Goal: Information Seeking & Learning: Learn about a topic

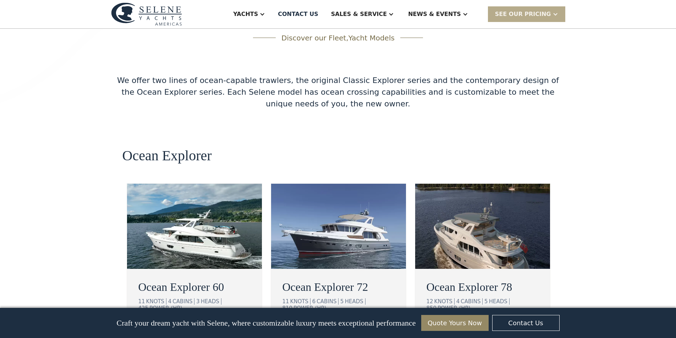
scroll to position [1207, 0]
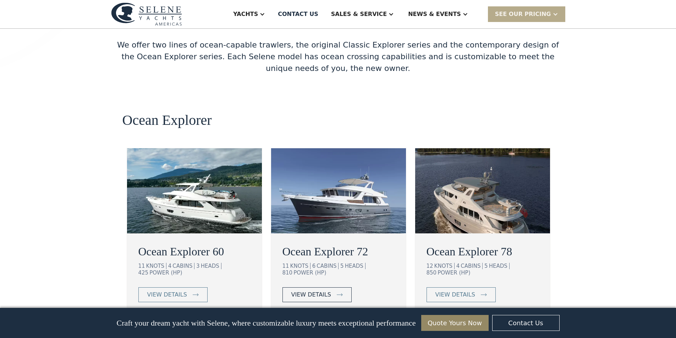
click at [323, 291] on div "view details" at bounding box center [311, 295] width 40 height 9
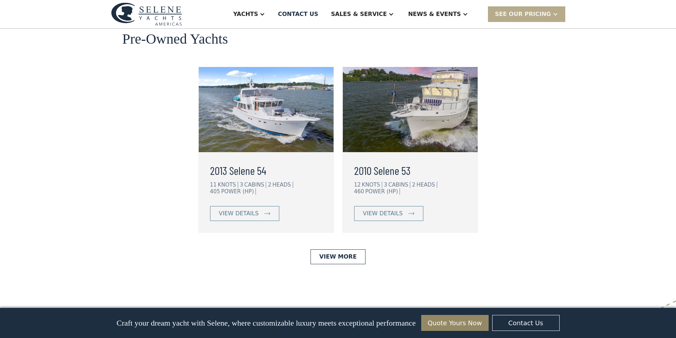
scroll to position [1847, 0]
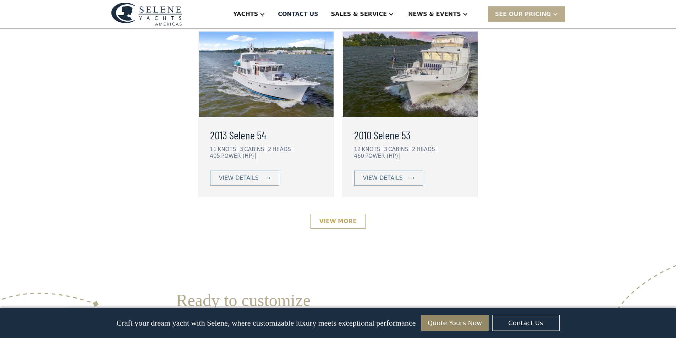
click at [333, 214] on link "View More" at bounding box center [338, 221] width 55 height 15
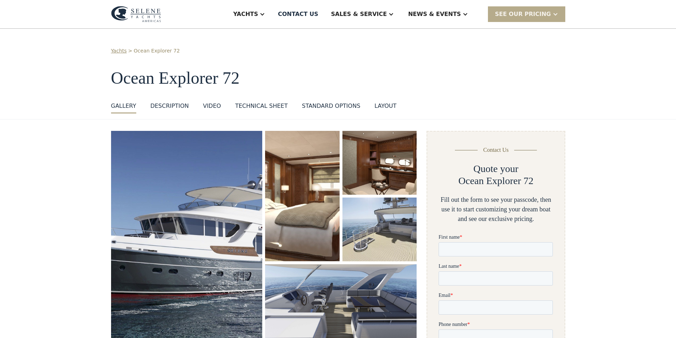
click at [200, 222] on img "open lightbox" at bounding box center [187, 238] width 152 height 215
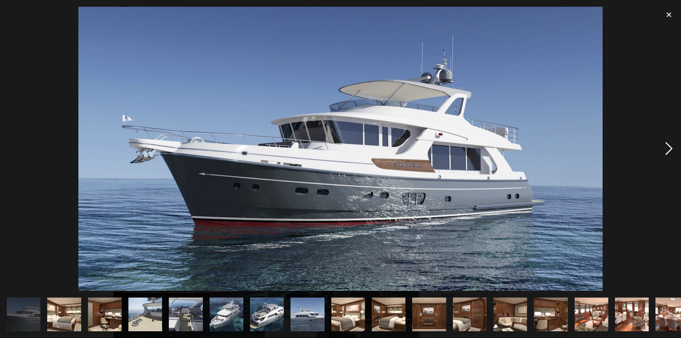
click at [668, 146] on div "next image" at bounding box center [669, 149] width 24 height 284
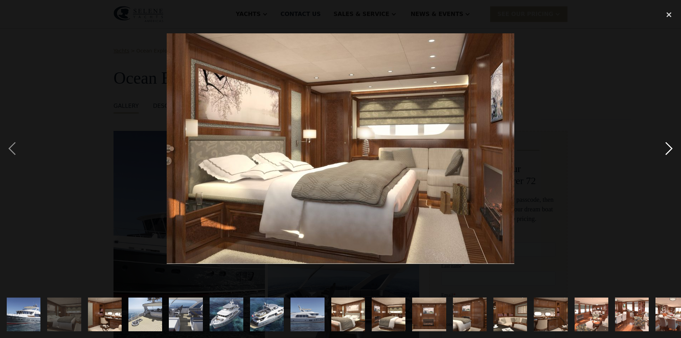
click at [668, 146] on div "next image" at bounding box center [669, 149] width 24 height 284
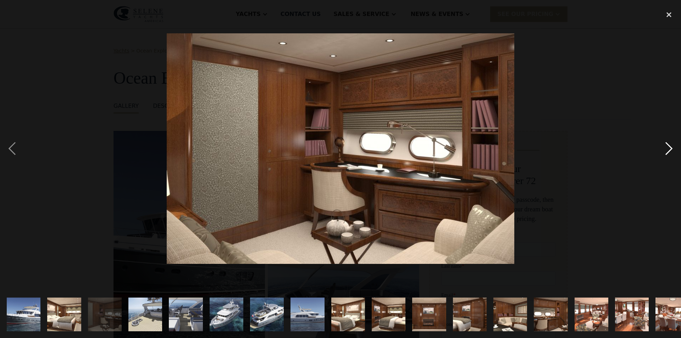
click at [668, 146] on div "next image" at bounding box center [669, 149] width 24 height 284
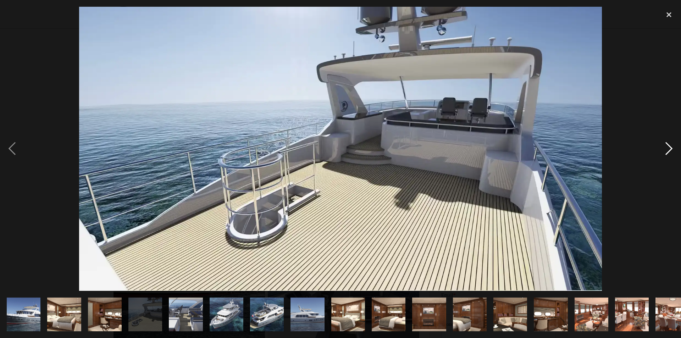
click at [668, 146] on div "next image" at bounding box center [669, 149] width 24 height 284
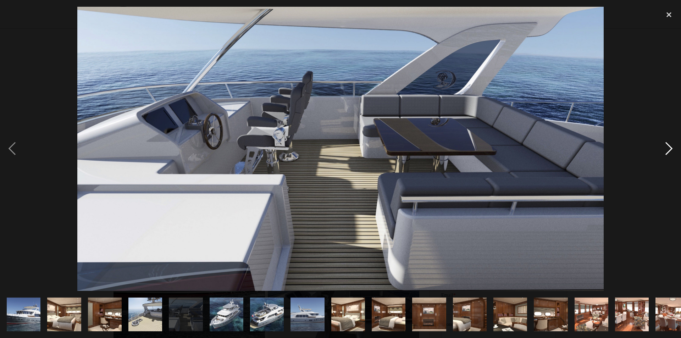
click at [668, 146] on div "next image" at bounding box center [669, 149] width 24 height 284
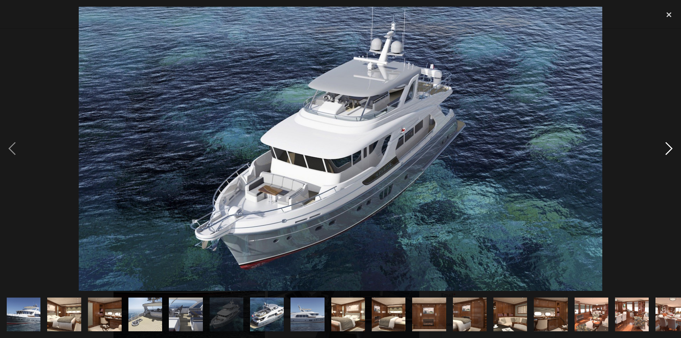
click at [668, 146] on div "next image" at bounding box center [669, 149] width 24 height 284
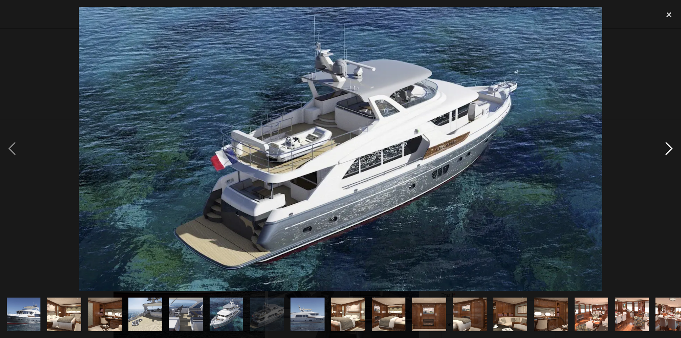
click at [668, 146] on div "next image" at bounding box center [669, 149] width 24 height 284
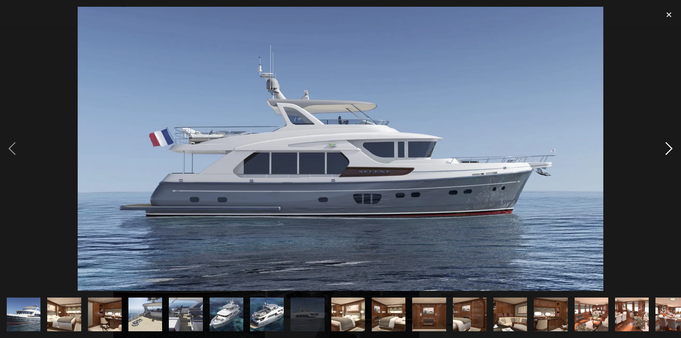
click at [668, 146] on div "next image" at bounding box center [669, 149] width 24 height 284
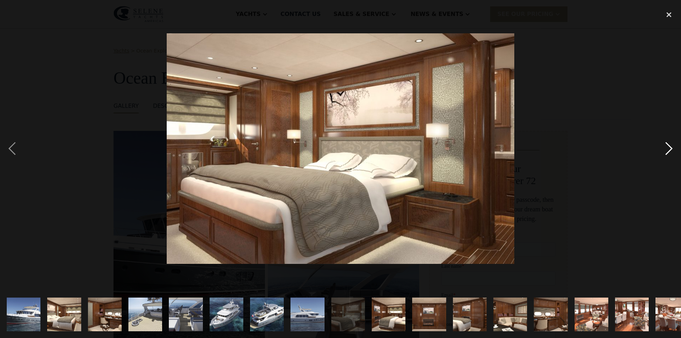
click at [668, 146] on div "next image" at bounding box center [669, 149] width 24 height 284
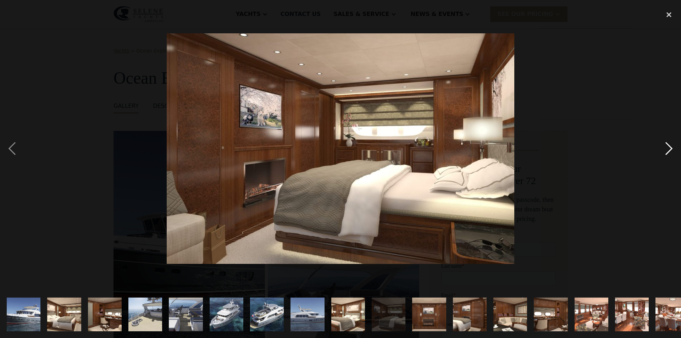
click at [668, 146] on div "next image" at bounding box center [669, 149] width 24 height 284
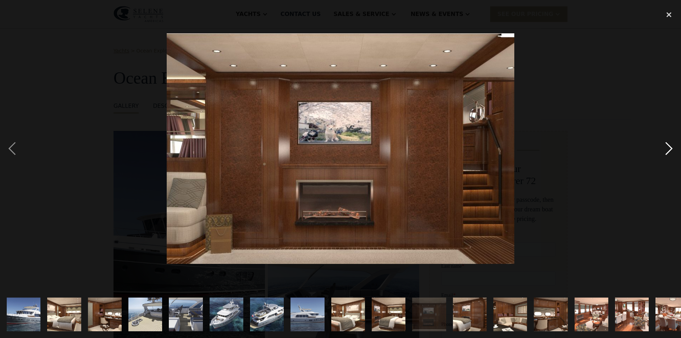
click at [668, 146] on div "next image" at bounding box center [669, 149] width 24 height 284
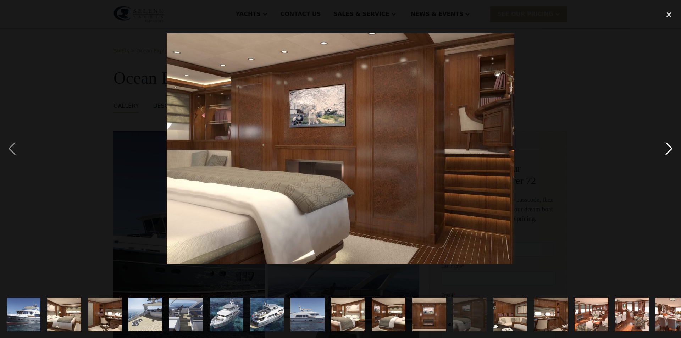
click at [668, 146] on div "next image" at bounding box center [669, 149] width 24 height 284
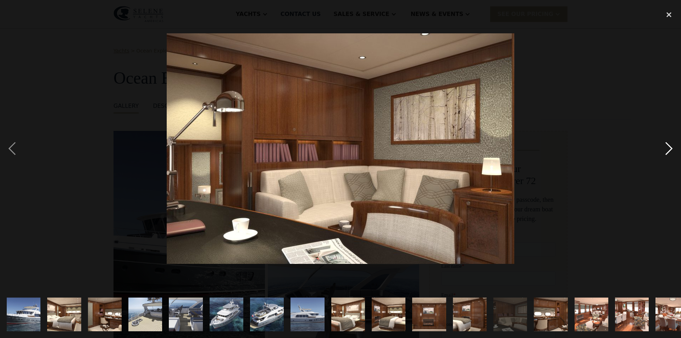
click at [668, 146] on div "next image" at bounding box center [669, 149] width 24 height 284
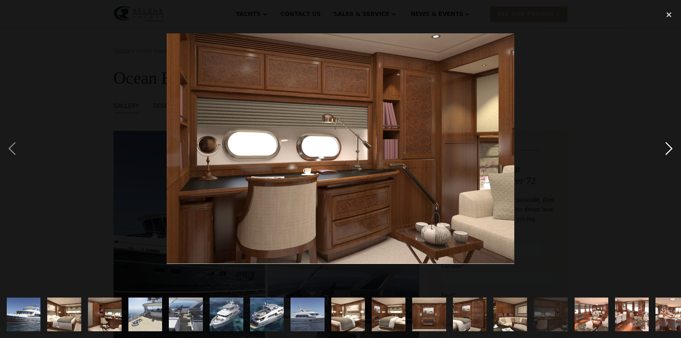
click at [668, 146] on div "next image" at bounding box center [669, 149] width 24 height 284
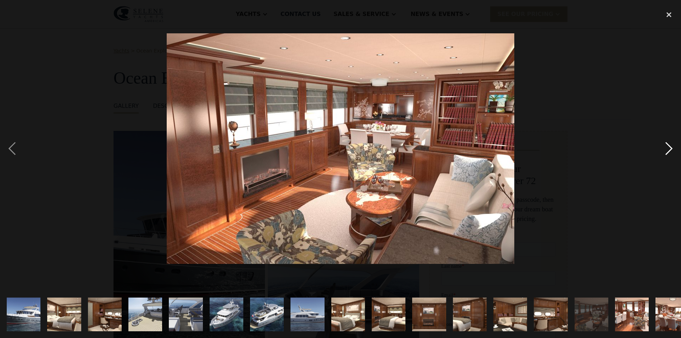
click at [668, 146] on div "next image" at bounding box center [669, 149] width 24 height 284
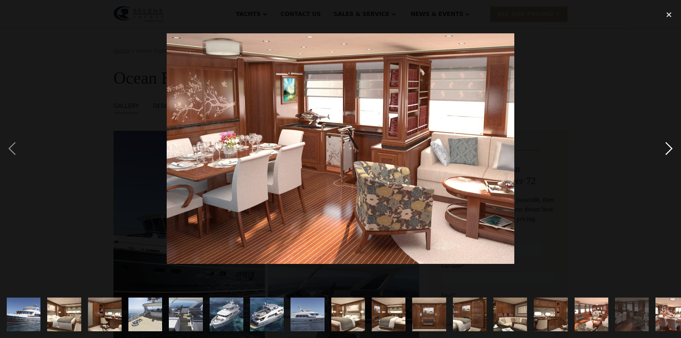
click at [668, 146] on div "next image" at bounding box center [669, 149] width 24 height 284
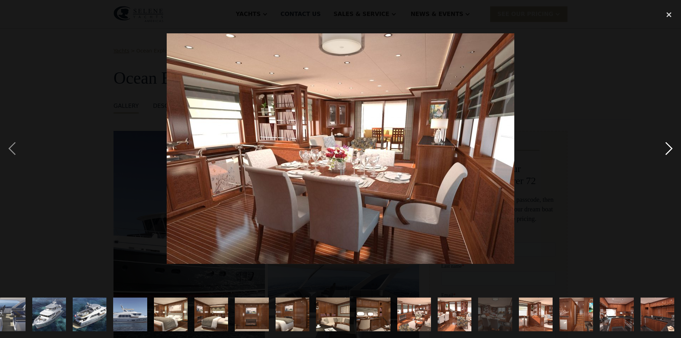
scroll to position [0, 177]
click at [668, 146] on div "next image" at bounding box center [669, 149] width 24 height 284
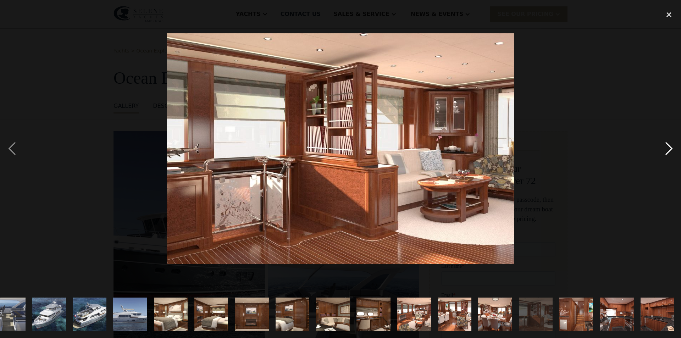
click at [668, 146] on div "next image" at bounding box center [669, 149] width 24 height 284
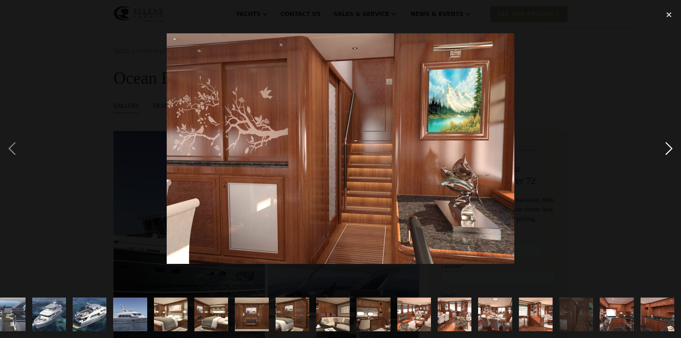
click at [668, 146] on div "next image" at bounding box center [669, 149] width 24 height 284
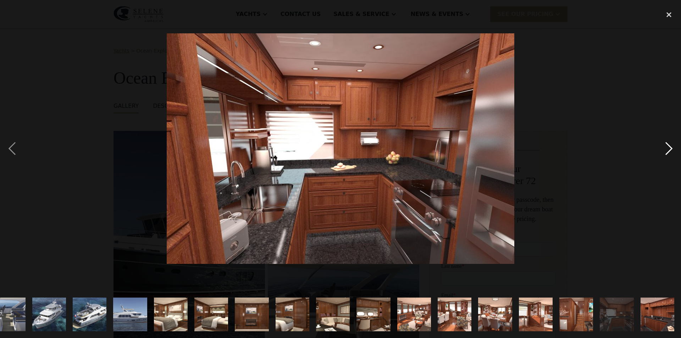
click at [668, 146] on div "next image" at bounding box center [669, 149] width 24 height 284
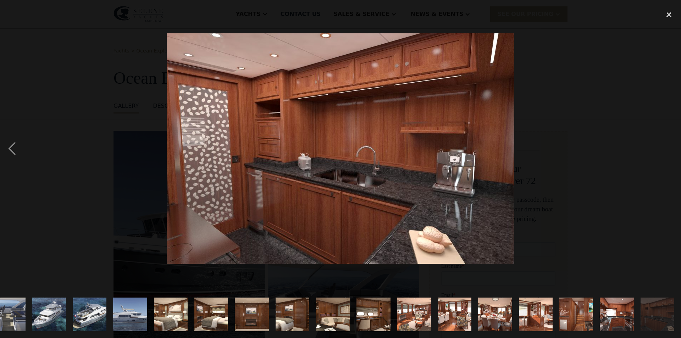
click at [668, 146] on div "next image" at bounding box center [669, 149] width 24 height 284
click at [615, 310] on img "show item 20 of 21" at bounding box center [617, 315] width 51 height 34
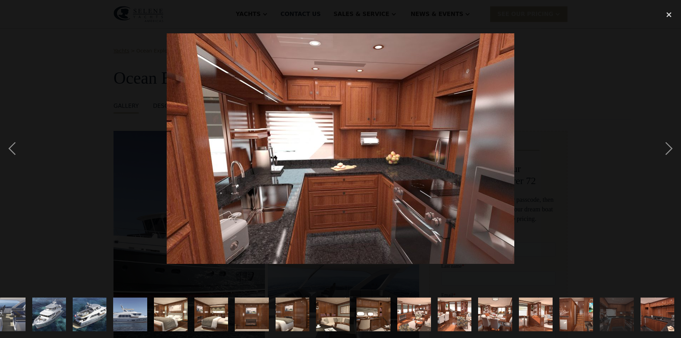
click at [649, 312] on img "show item 21 of 21" at bounding box center [657, 315] width 51 height 34
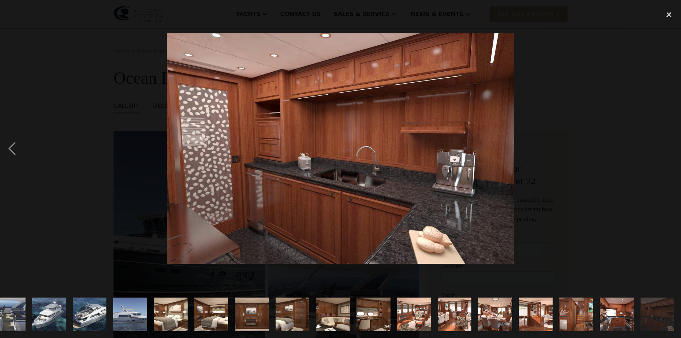
click at [654, 311] on img "show item 21 of 21" at bounding box center [657, 315] width 51 height 34
click at [657, 312] on img "show item 21 of 21" at bounding box center [657, 315] width 51 height 34
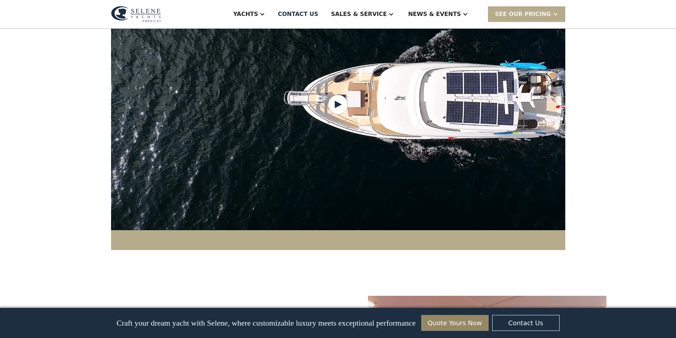
scroll to position [603, 0]
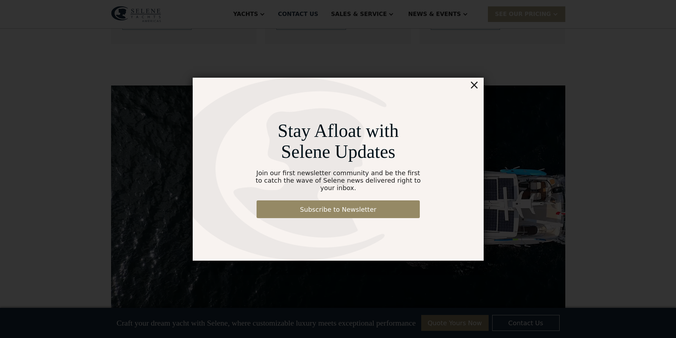
click at [475, 89] on div "×" at bounding box center [474, 85] width 10 height 14
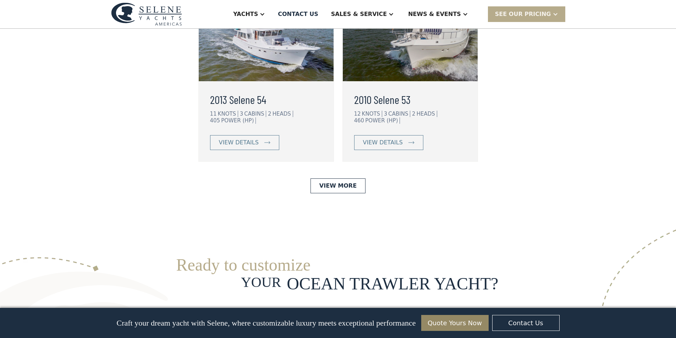
scroll to position [1882, 0]
click at [335, 179] on link "View More" at bounding box center [338, 186] width 55 height 15
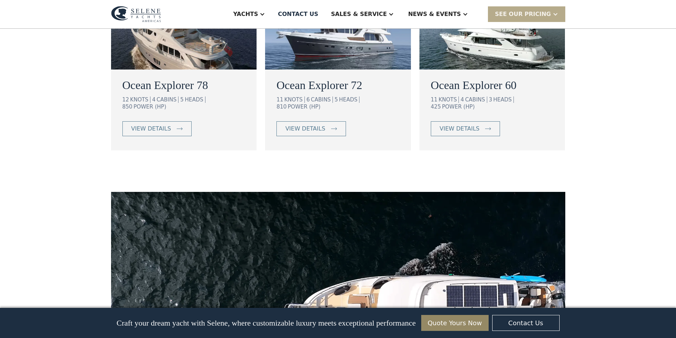
scroll to position [390, 0]
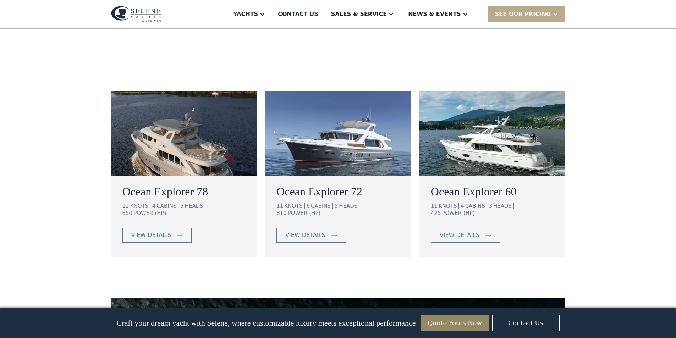
click at [204, 124] on img at bounding box center [184, 133] width 146 height 85
click at [460, 231] on div "view details" at bounding box center [460, 235] width 40 height 9
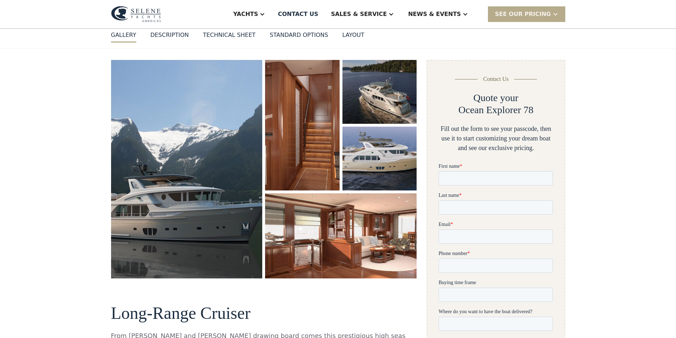
scroll to position [35, 0]
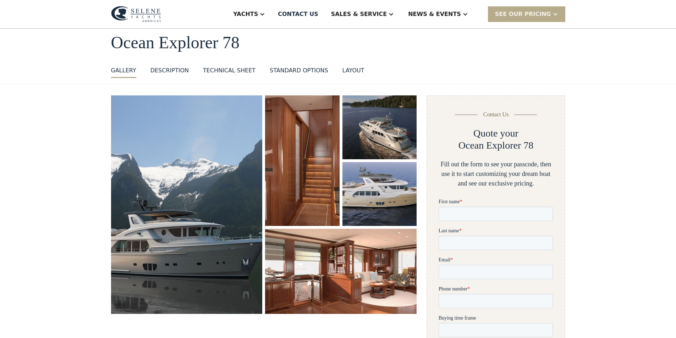
click at [160, 68] on div "DESCRIPTION" at bounding box center [169, 70] width 38 height 9
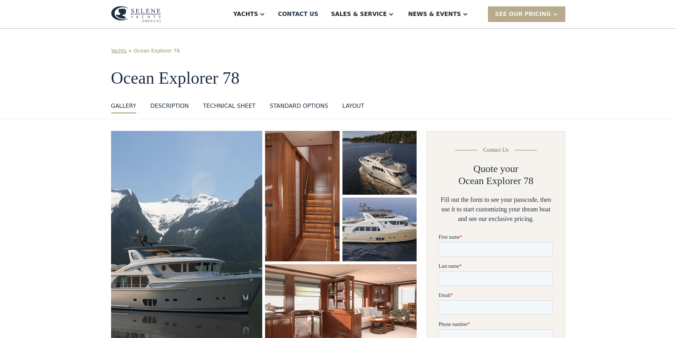
click at [230, 228] on img "open lightbox" at bounding box center [187, 240] width 152 height 218
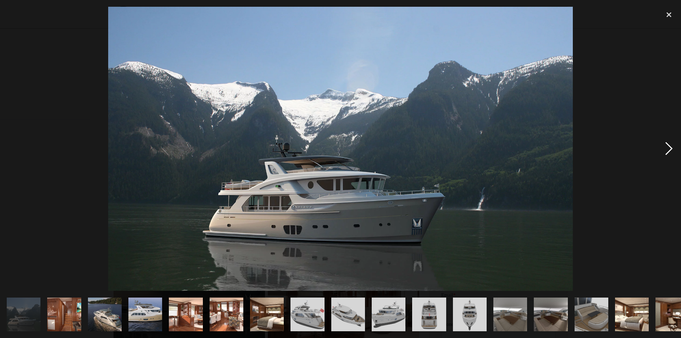
click at [670, 149] on div "next image" at bounding box center [669, 149] width 24 height 284
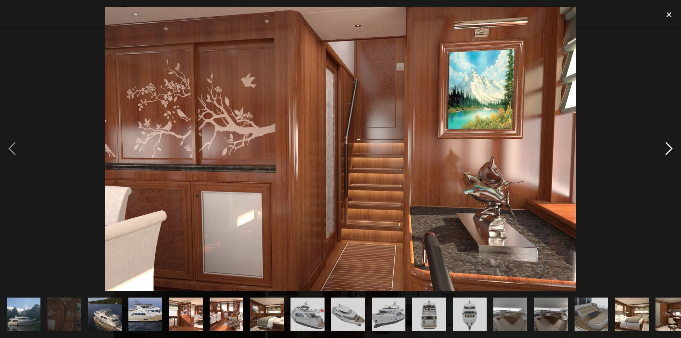
click at [670, 149] on div "next image" at bounding box center [669, 149] width 24 height 284
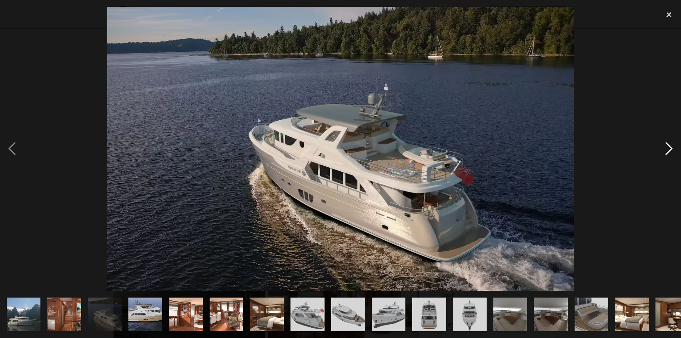
click at [670, 150] on div "next image" at bounding box center [669, 149] width 24 height 284
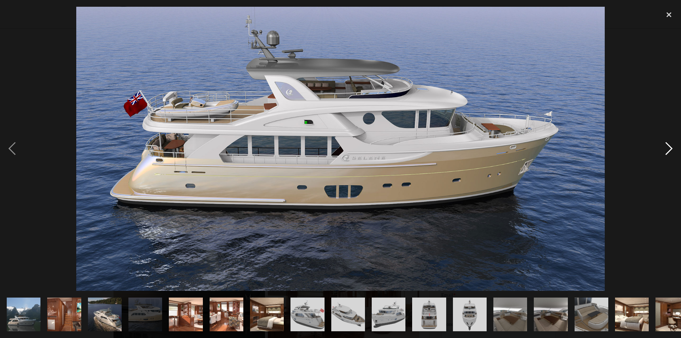
click at [670, 150] on div "next image" at bounding box center [669, 149] width 24 height 284
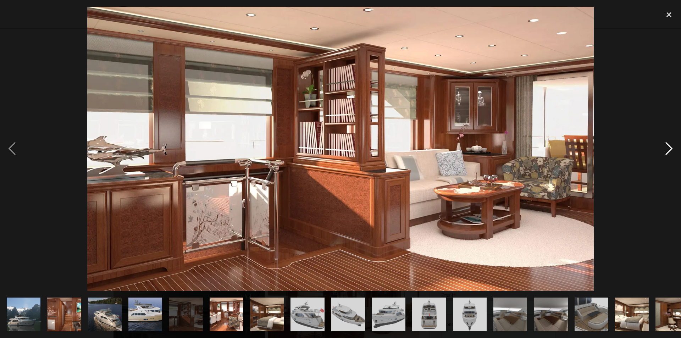
click at [670, 150] on div "next image" at bounding box center [669, 149] width 24 height 284
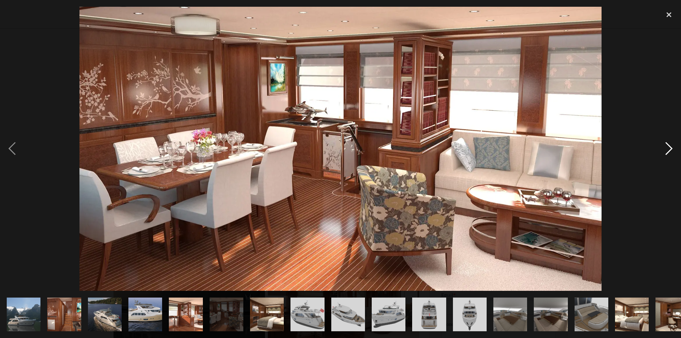
click at [670, 150] on div "next image" at bounding box center [669, 149] width 24 height 284
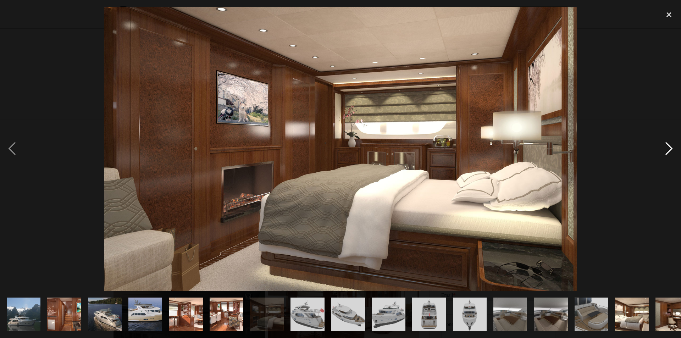
click at [670, 150] on div "next image" at bounding box center [669, 149] width 24 height 284
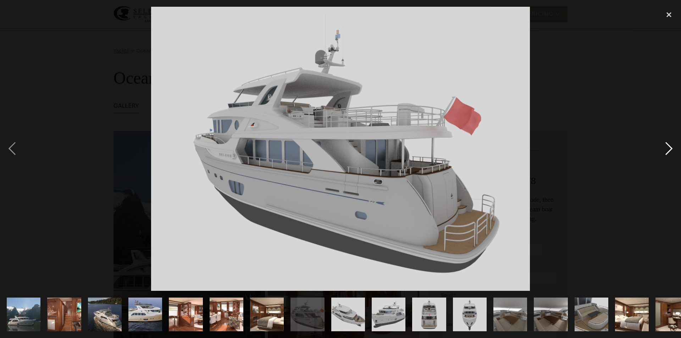
click at [670, 150] on div "next image" at bounding box center [669, 149] width 24 height 284
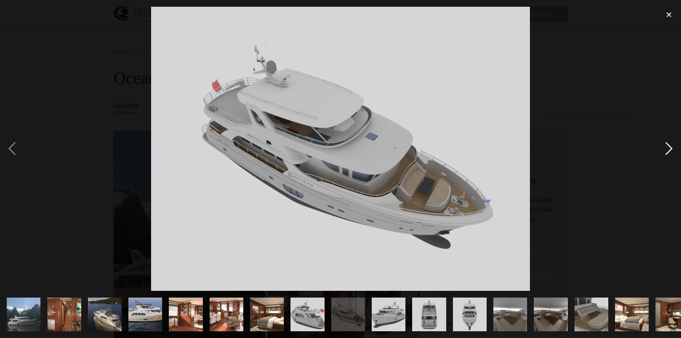
click at [670, 150] on div "next image" at bounding box center [669, 149] width 24 height 284
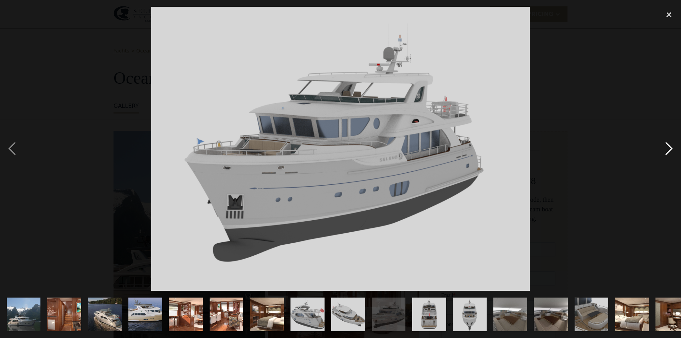
click at [670, 150] on div "next image" at bounding box center [669, 149] width 24 height 284
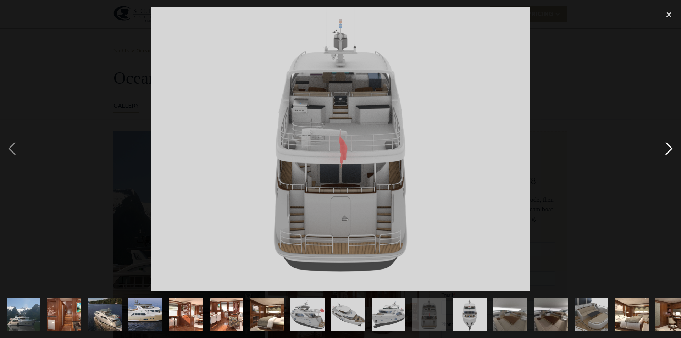
click at [670, 150] on div "next image" at bounding box center [669, 149] width 24 height 284
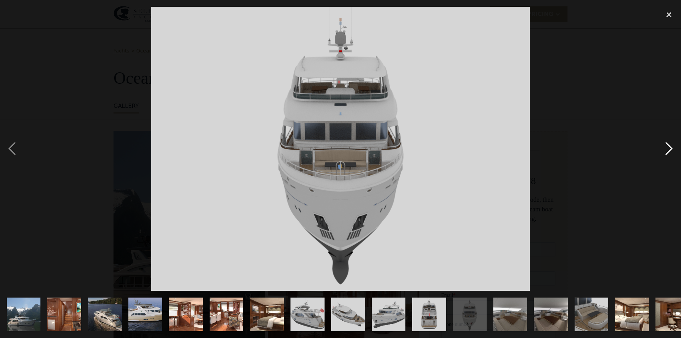
click at [670, 150] on div "next image" at bounding box center [669, 149] width 24 height 284
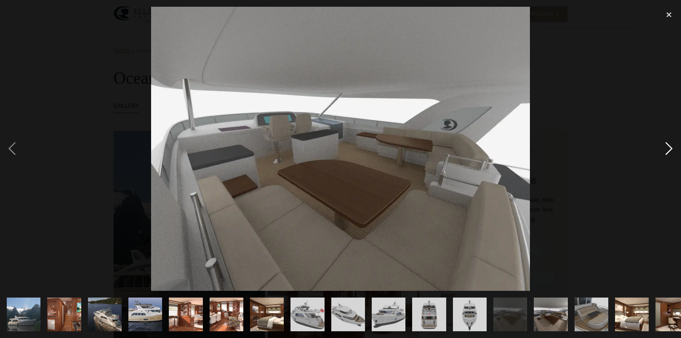
click at [670, 150] on div "next image" at bounding box center [669, 149] width 24 height 284
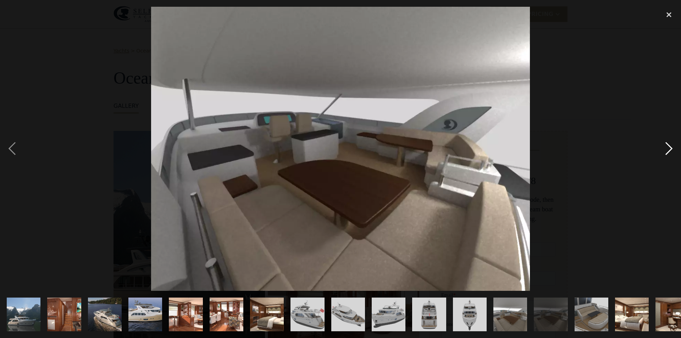
click at [670, 150] on div "next image" at bounding box center [669, 149] width 24 height 284
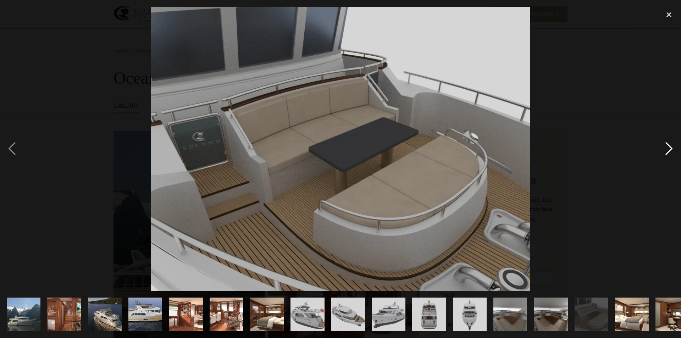
click at [670, 150] on div "next image" at bounding box center [669, 149] width 24 height 284
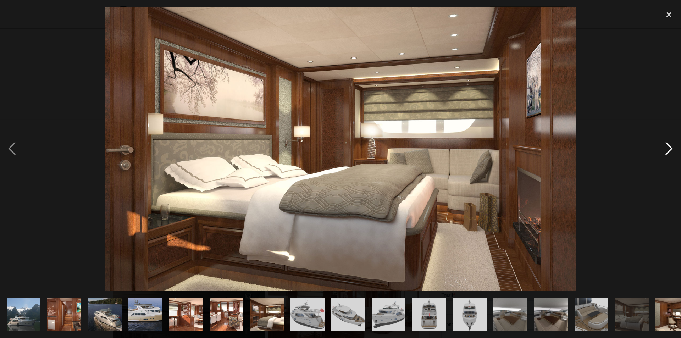
click at [670, 150] on div "next image" at bounding box center [669, 149] width 24 height 284
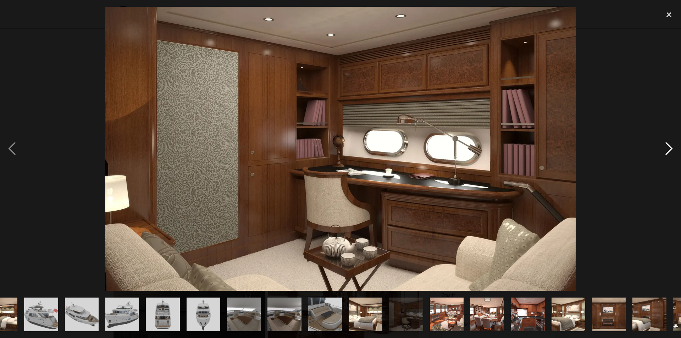
scroll to position [0, 340]
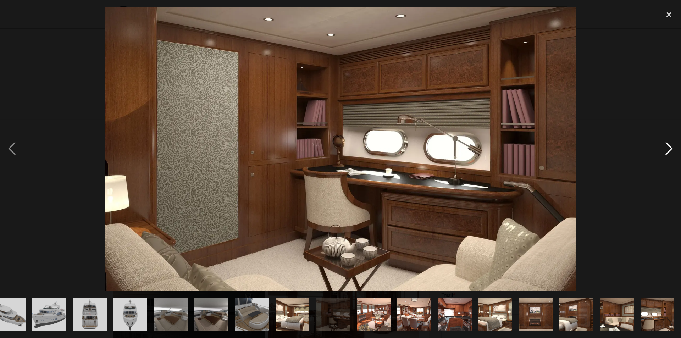
click at [670, 150] on div "next image" at bounding box center [669, 149] width 24 height 284
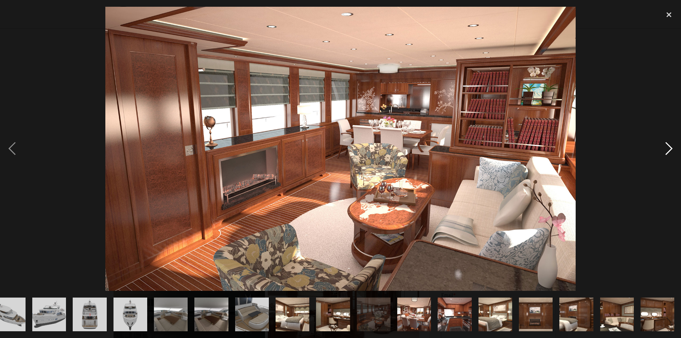
click at [671, 151] on div "next image" at bounding box center [669, 149] width 24 height 284
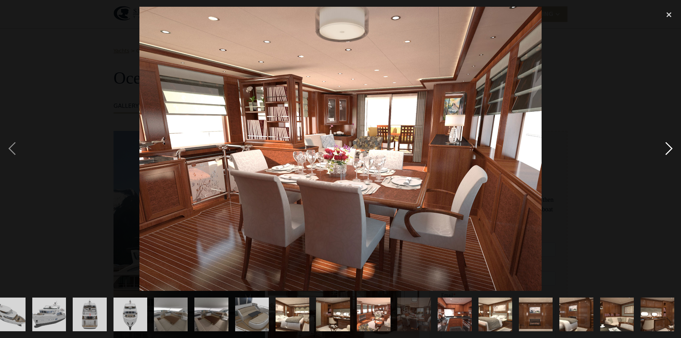
click at [671, 151] on div "next image" at bounding box center [669, 149] width 24 height 284
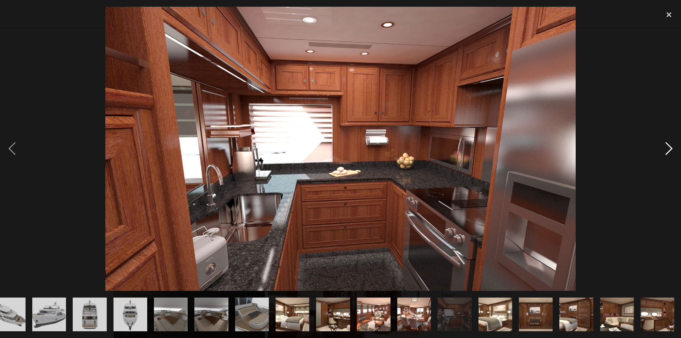
click at [671, 151] on div "next image" at bounding box center [669, 149] width 24 height 284
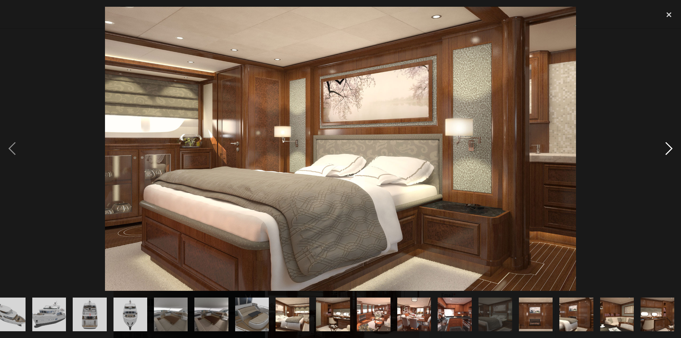
click at [672, 152] on div "next image" at bounding box center [669, 149] width 24 height 284
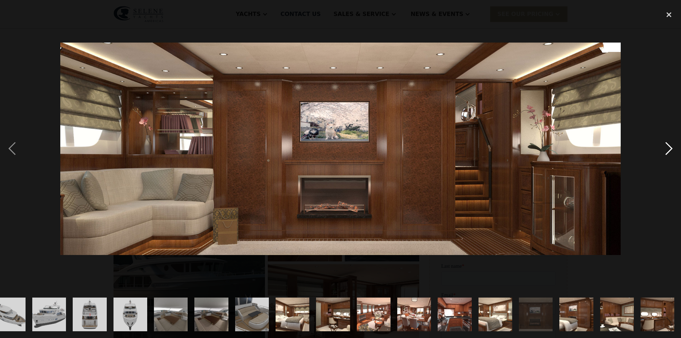
click at [672, 152] on div "next image" at bounding box center [669, 149] width 24 height 284
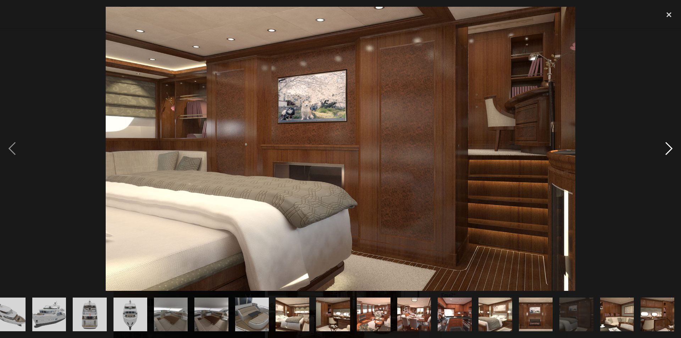
click at [672, 152] on div "next image" at bounding box center [669, 149] width 24 height 284
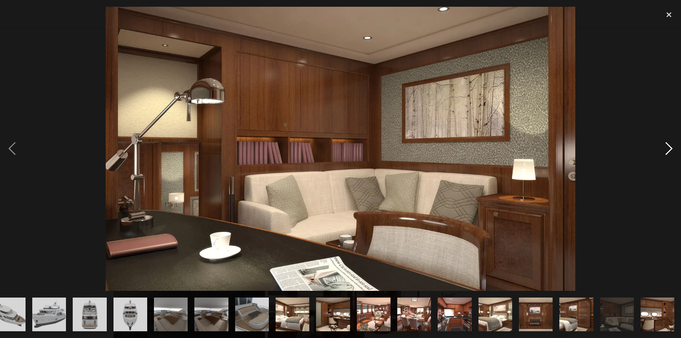
click at [672, 152] on div "next image" at bounding box center [669, 149] width 24 height 284
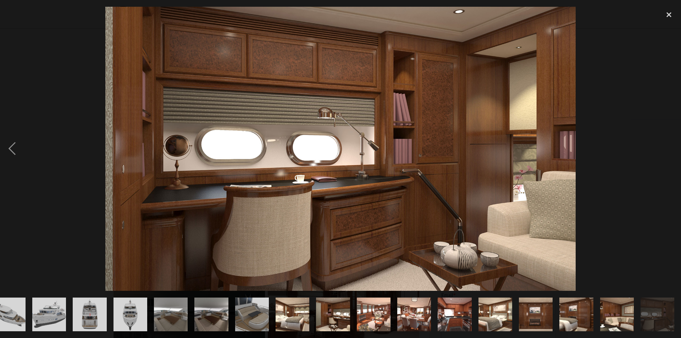
click at [672, 152] on div "next image" at bounding box center [669, 149] width 24 height 284
click at [673, 152] on div "next image" at bounding box center [669, 149] width 24 height 284
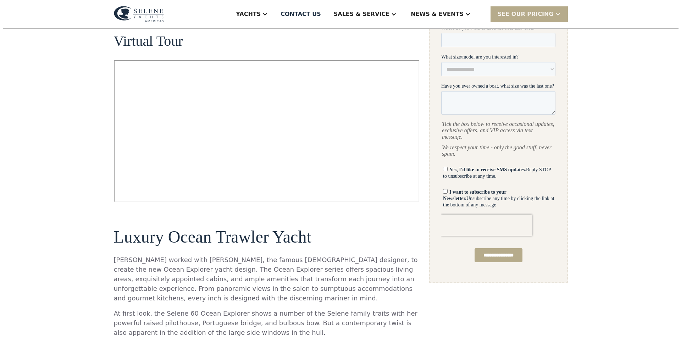
scroll to position [213, 0]
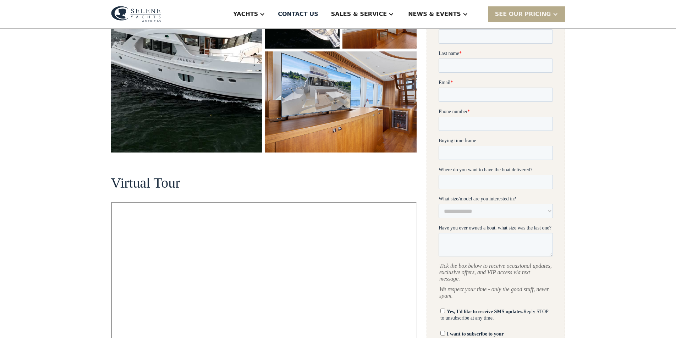
click at [237, 76] on img "open lightbox" at bounding box center [187, 35] width 152 height 235
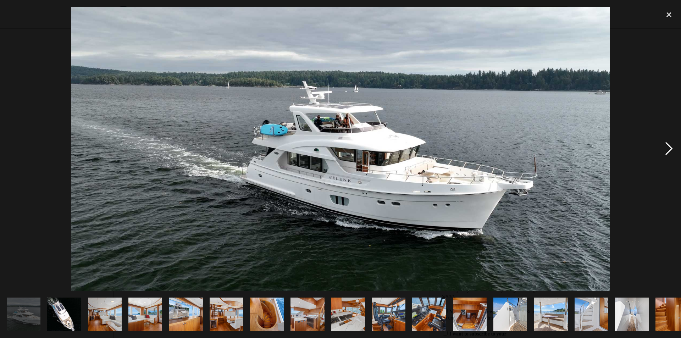
click at [669, 148] on div "next image" at bounding box center [669, 149] width 24 height 284
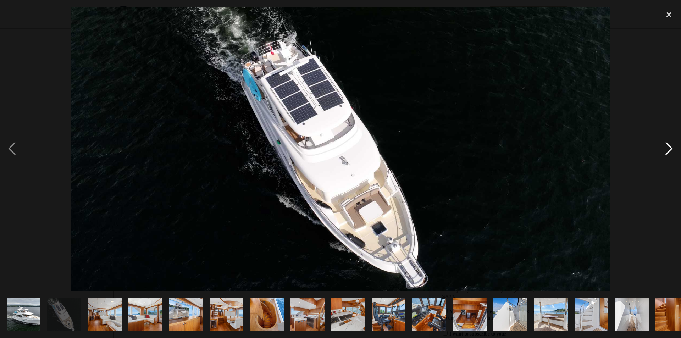
click at [669, 148] on div "next image" at bounding box center [669, 149] width 24 height 284
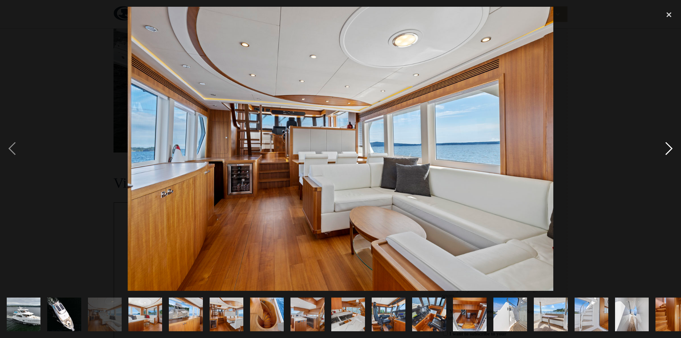
click at [669, 148] on div "next image" at bounding box center [669, 149] width 24 height 284
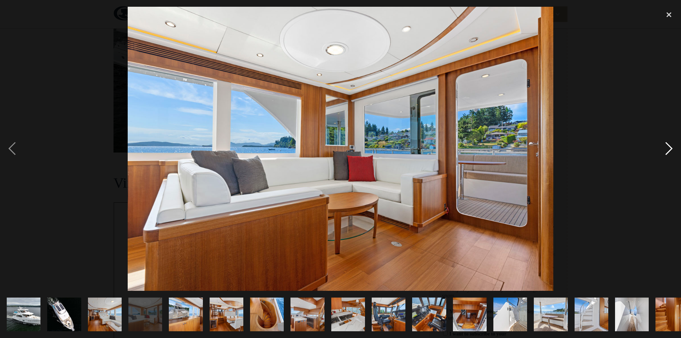
click at [669, 148] on div "next image" at bounding box center [669, 149] width 24 height 284
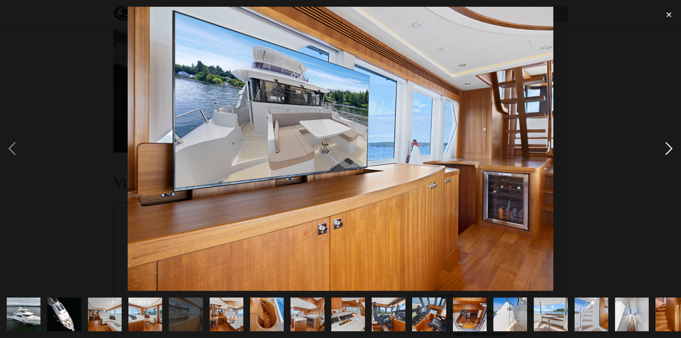
click at [669, 148] on div "next image" at bounding box center [669, 149] width 24 height 284
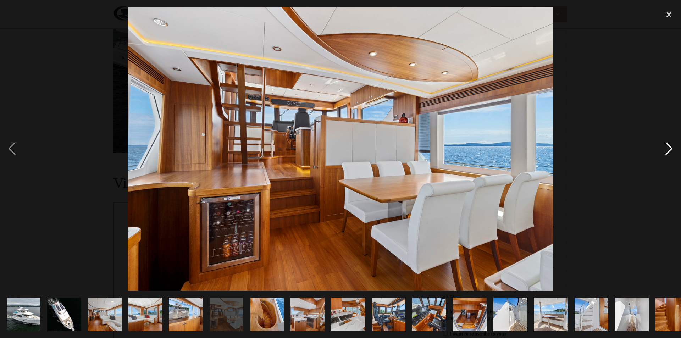
click at [669, 148] on div "next image" at bounding box center [669, 149] width 24 height 284
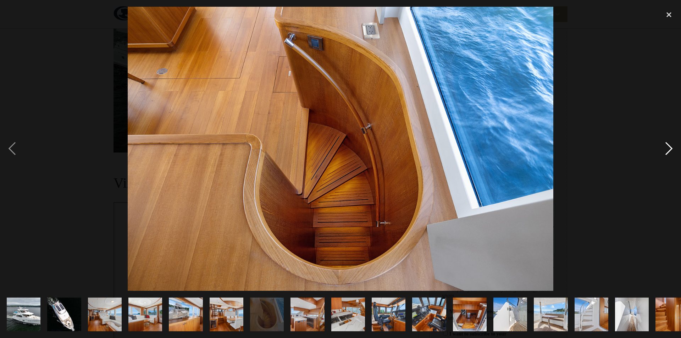
click at [669, 148] on div "next image" at bounding box center [669, 149] width 24 height 284
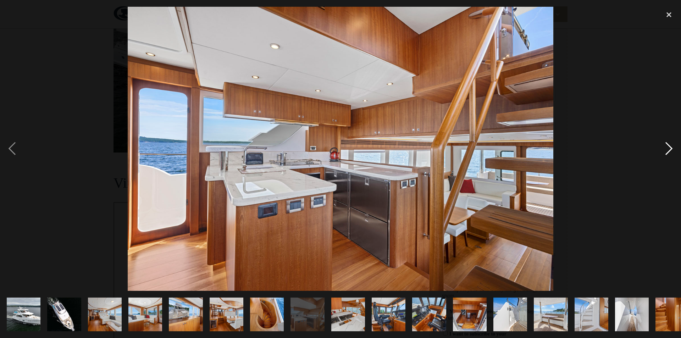
click at [669, 148] on div "next image" at bounding box center [669, 149] width 24 height 284
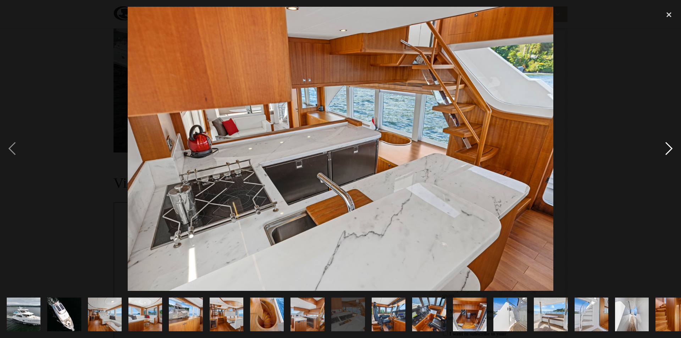
click at [669, 148] on div "next image" at bounding box center [669, 149] width 24 height 284
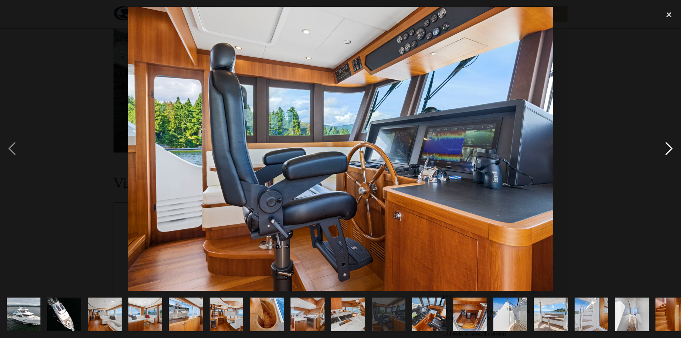
click at [669, 148] on div "next image" at bounding box center [669, 149] width 24 height 284
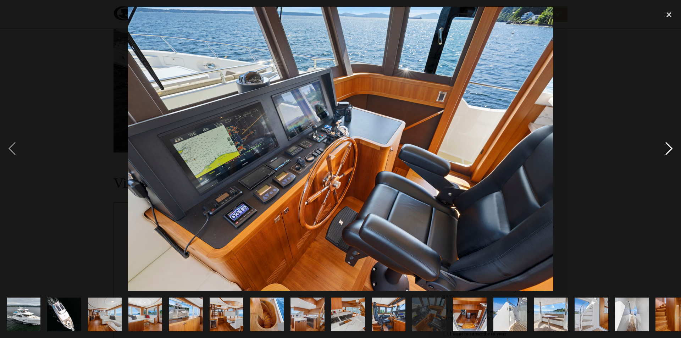
click at [669, 148] on div "next image" at bounding box center [669, 149] width 24 height 284
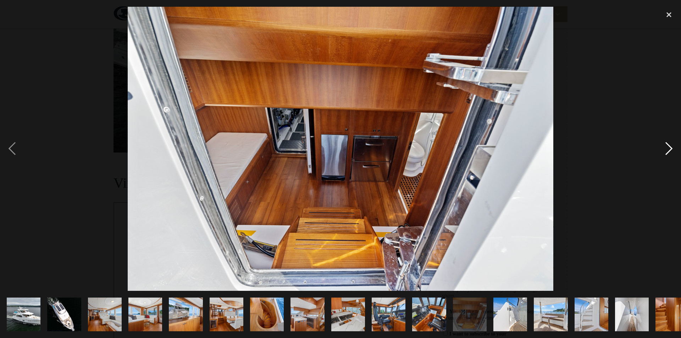
click at [669, 148] on div "next image" at bounding box center [669, 149] width 24 height 284
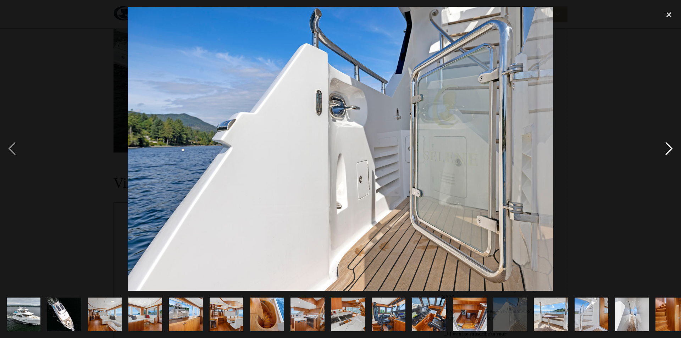
click at [669, 148] on div "next image" at bounding box center [669, 149] width 24 height 284
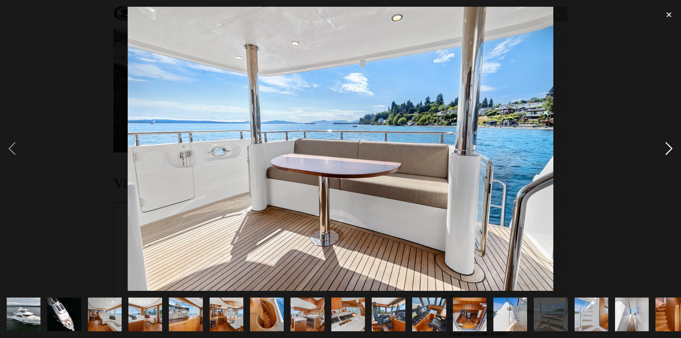
click at [669, 148] on div "next image" at bounding box center [669, 149] width 24 height 284
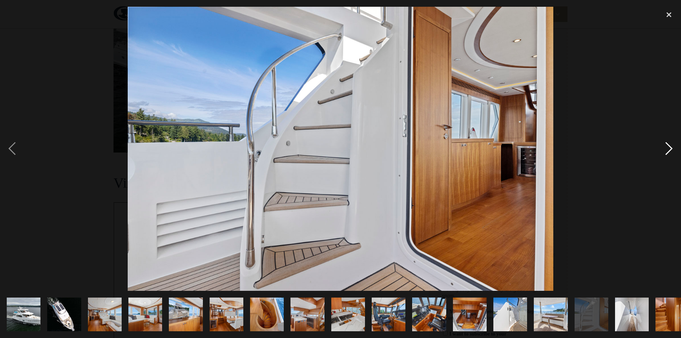
click at [669, 148] on div "next image" at bounding box center [669, 149] width 24 height 284
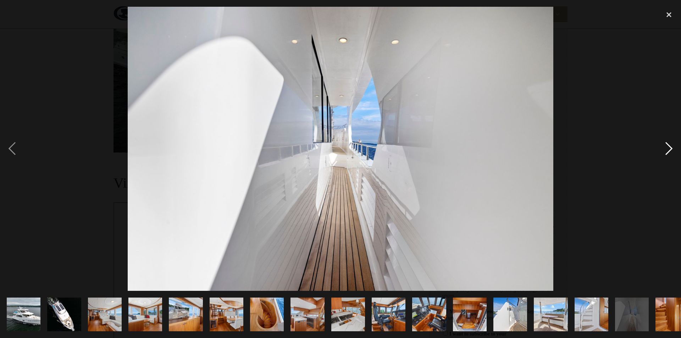
click at [669, 148] on div "next image" at bounding box center [669, 149] width 24 height 284
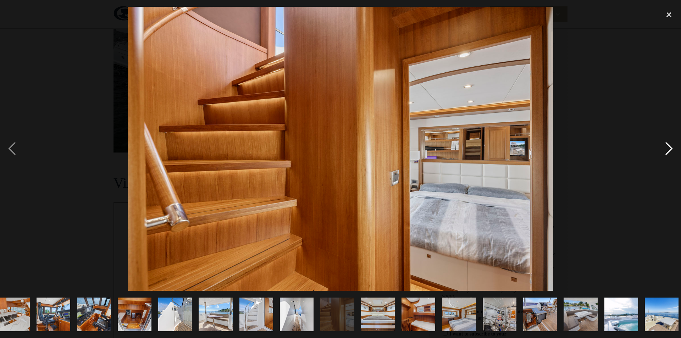
scroll to position [0, 340]
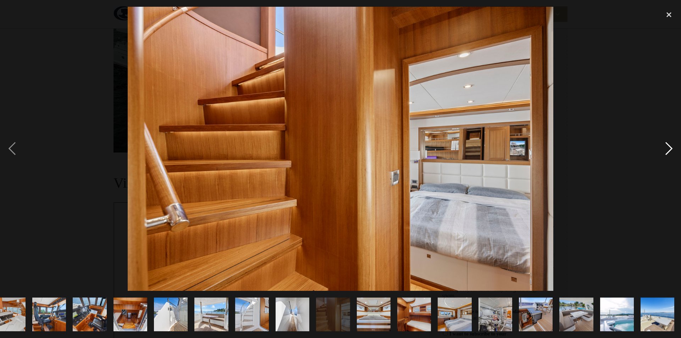
click at [669, 148] on div "next image" at bounding box center [669, 149] width 24 height 284
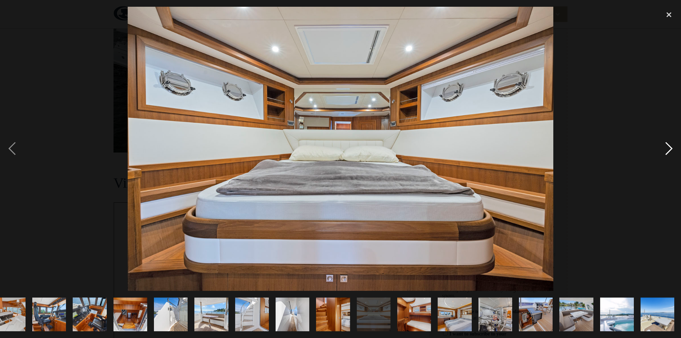
click at [669, 148] on div "next image" at bounding box center [669, 149] width 24 height 284
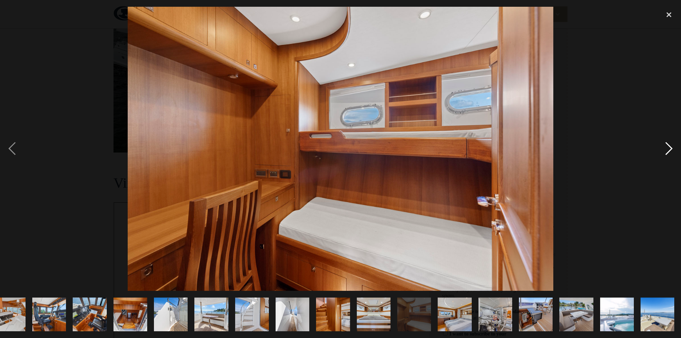
click at [669, 148] on div "next image" at bounding box center [669, 149] width 24 height 284
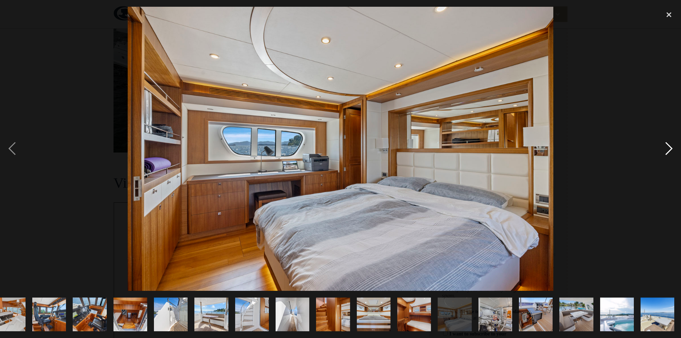
click at [669, 148] on div "next image" at bounding box center [669, 149] width 24 height 284
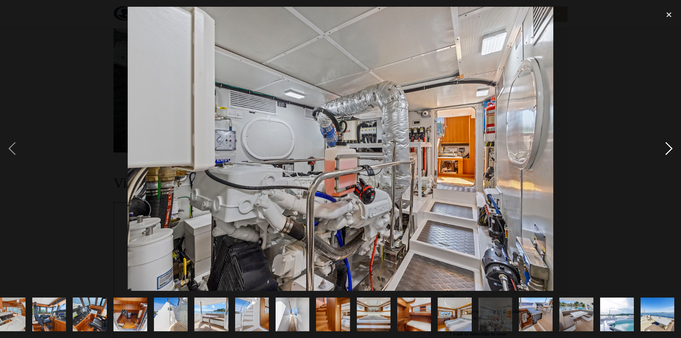
click at [669, 148] on div "next image" at bounding box center [669, 149] width 24 height 284
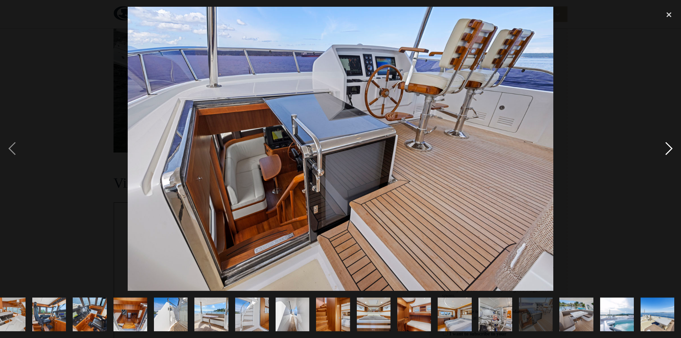
click at [669, 148] on div "next image" at bounding box center [669, 149] width 24 height 284
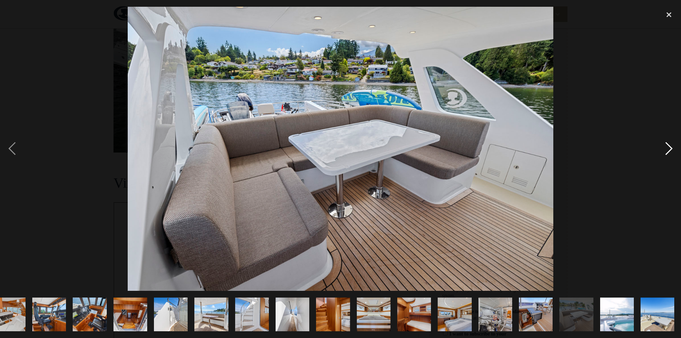
click at [669, 148] on div "next image" at bounding box center [669, 149] width 24 height 284
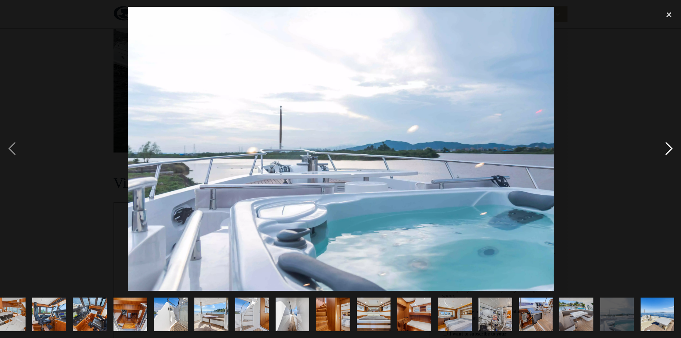
click at [669, 148] on div "next image" at bounding box center [669, 149] width 24 height 284
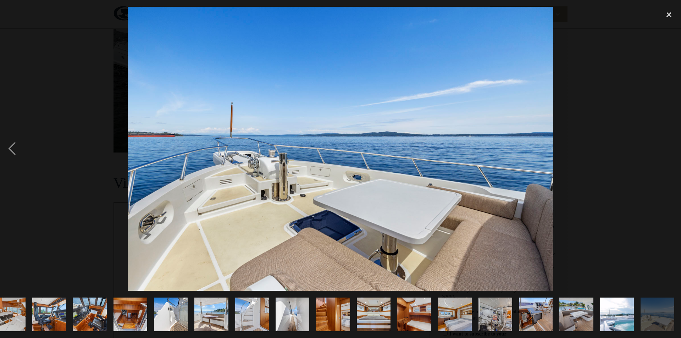
click at [669, 148] on div "next image" at bounding box center [669, 149] width 24 height 284
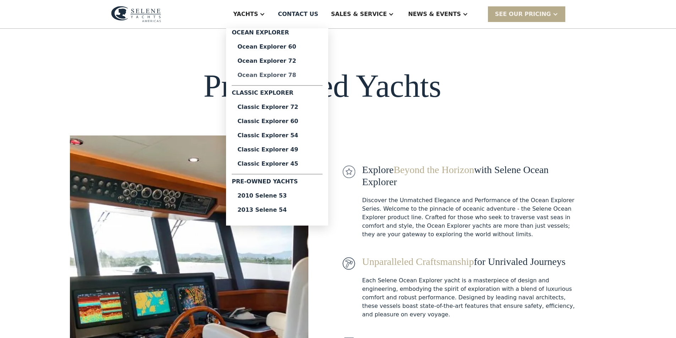
click at [305, 73] on div "Ocean Explorer 78" at bounding box center [276, 75] width 79 height 6
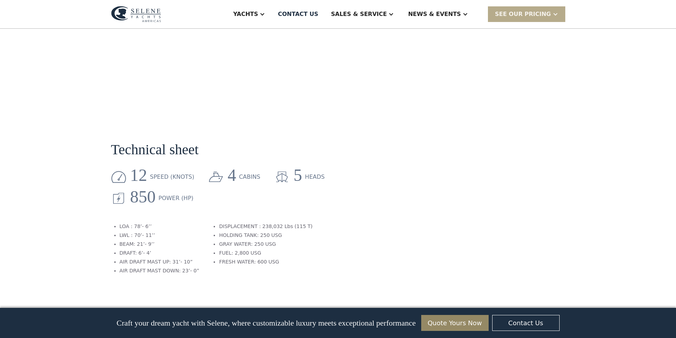
scroll to position [425, 0]
